Goal: Information Seeking & Learning: Find specific fact

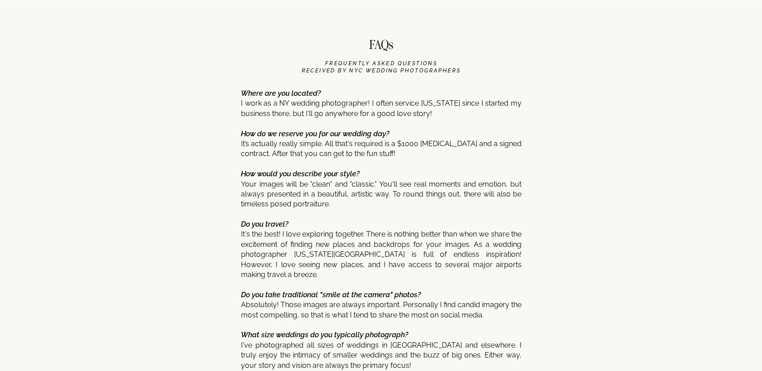
scroll to position [4321, 0]
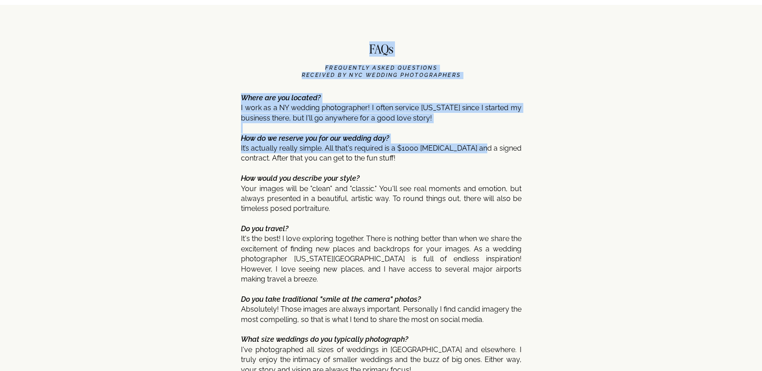
drag, startPoint x: 474, startPoint y: 149, endPoint x: 501, endPoint y: 163, distance: 30.6
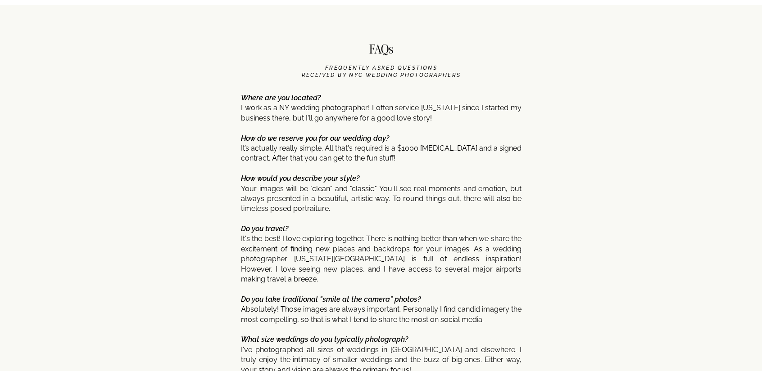
click at [501, 163] on p "Where are you located? I work as a NY wedding photographer! I often service [US…" at bounding box center [381, 342] width 280 height 498
drag, startPoint x: 350, startPoint y: 149, endPoint x: 519, endPoint y: 148, distance: 169.3
click at [519, 148] on p "Where are you located? I work as a NY wedding photographer! I often service [US…" at bounding box center [381, 342] width 280 height 498
drag, startPoint x: 393, startPoint y: 150, endPoint x: 505, endPoint y: 153, distance: 112.1
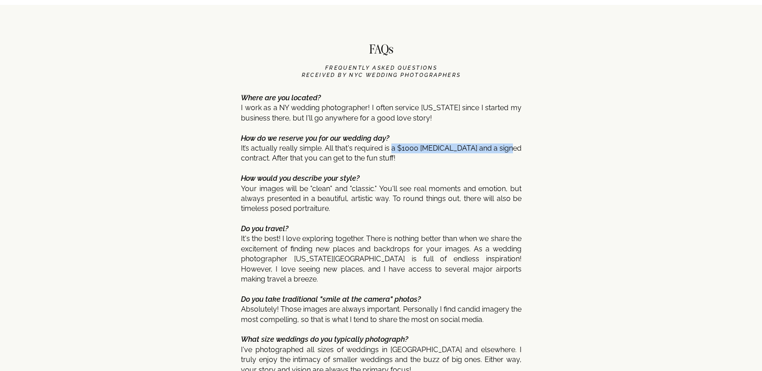
click at [505, 153] on p "Where are you located? I work as a NY wedding photographer! I often service [US…" at bounding box center [381, 342] width 280 height 498
click at [510, 153] on p "Where are you located? I work as a NY wedding photographer! I often service [US…" at bounding box center [381, 342] width 280 height 498
drag, startPoint x: 465, startPoint y: 151, endPoint x: 520, endPoint y: 150, distance: 54.9
click at [520, 150] on p "Where are you located? I work as a NY wedding photographer! I often service [US…" at bounding box center [381, 342] width 280 height 498
